Goal: Information Seeking & Learning: Find contact information

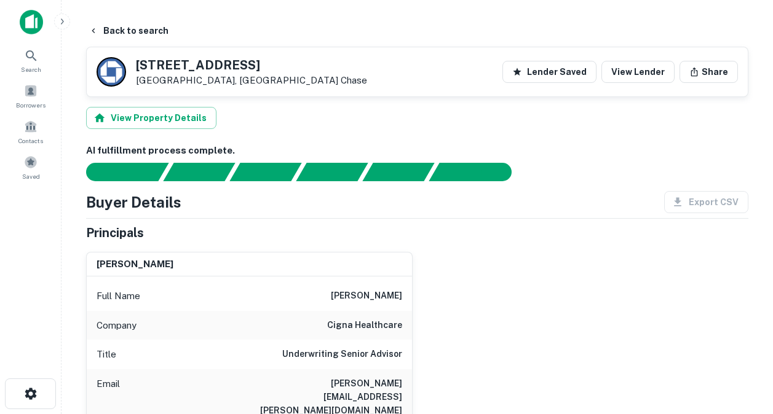
drag, startPoint x: 306, startPoint y: 182, endPoint x: 406, endPoint y: 186, distance: 99.7
click at [406, 370] on div "Email [PERSON_NAME][EMAIL_ADDRESS][PERSON_NAME][DOMAIN_NAME]" at bounding box center [249, 397] width 325 height 55
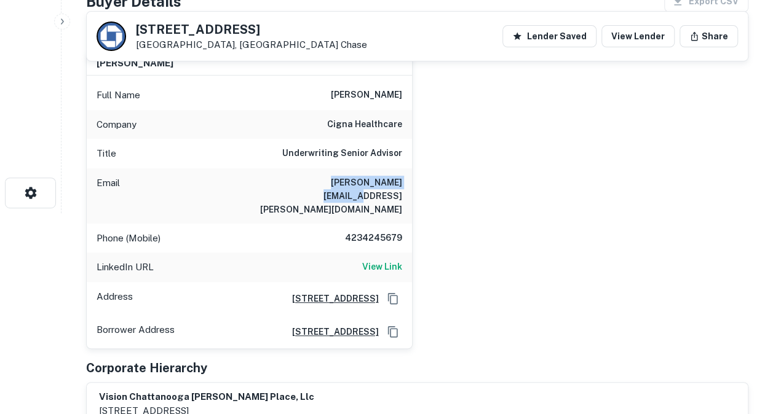
drag, startPoint x: 342, startPoint y: 207, endPoint x: 647, endPoint y: 106, distance: 321.2
click at [405, 224] on div "Phone (Mobile) [PHONE_NUMBER]" at bounding box center [249, 239] width 325 height 30
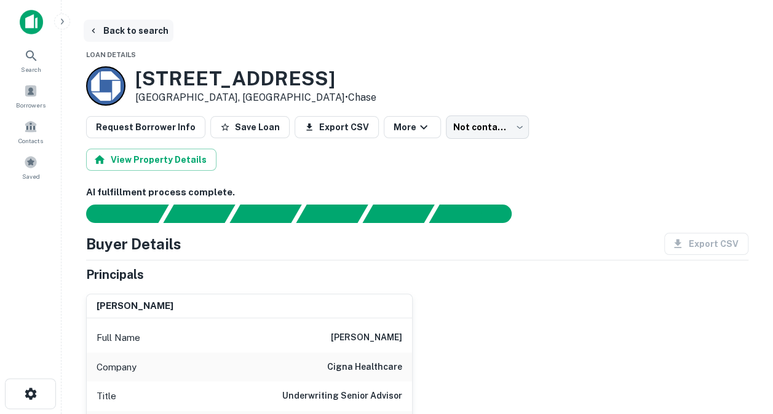
click at [127, 33] on button "Back to search" at bounding box center [129, 31] width 90 height 22
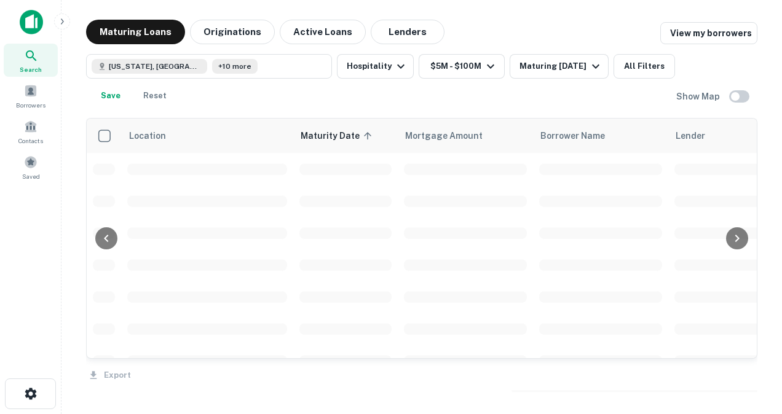
scroll to position [2050, 0]
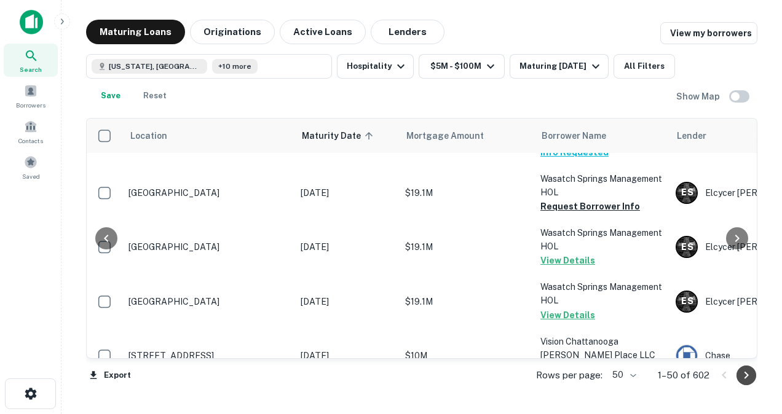
click at [743, 378] on icon "Go to next page" at bounding box center [746, 375] width 15 height 15
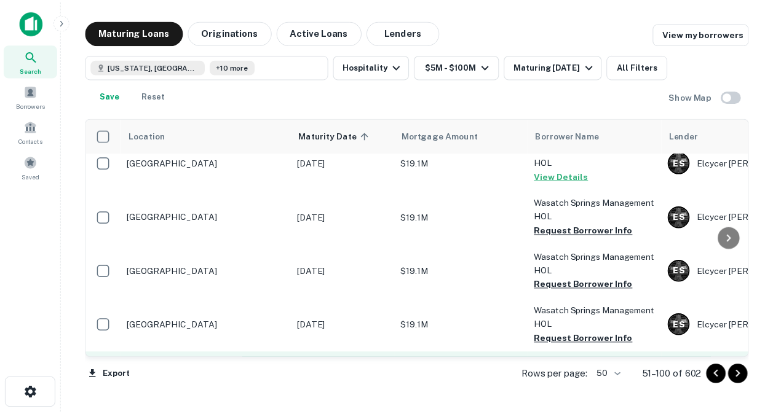
scroll to position [99, 0]
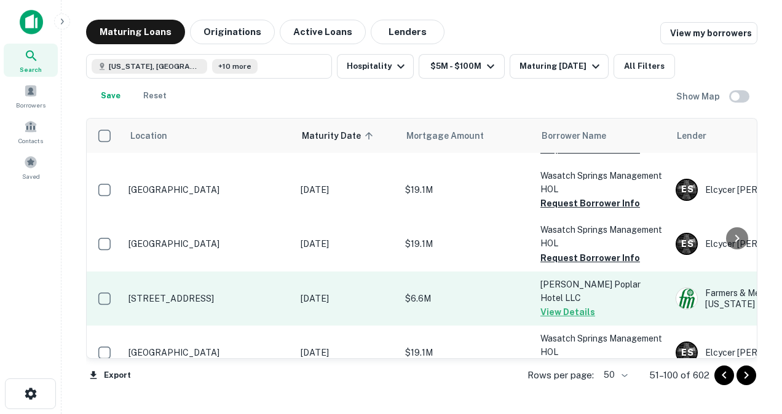
click at [202, 293] on p "[STREET_ADDRESS]" at bounding box center [209, 298] width 160 height 11
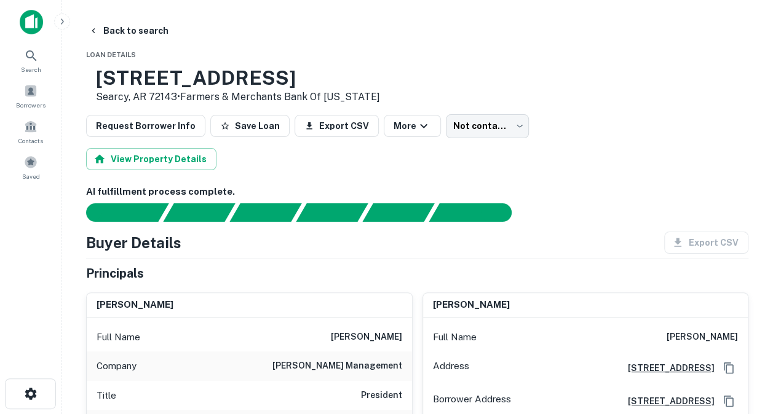
drag, startPoint x: 135, startPoint y: 77, endPoint x: 322, endPoint y: 76, distance: 186.9
click at [322, 76] on div "[STREET_ADDRESS] • Farmers & Merchants Bank Of [US_STATE]" at bounding box center [233, 85] width 294 height 38
